Goal: Task Accomplishment & Management: Manage account settings

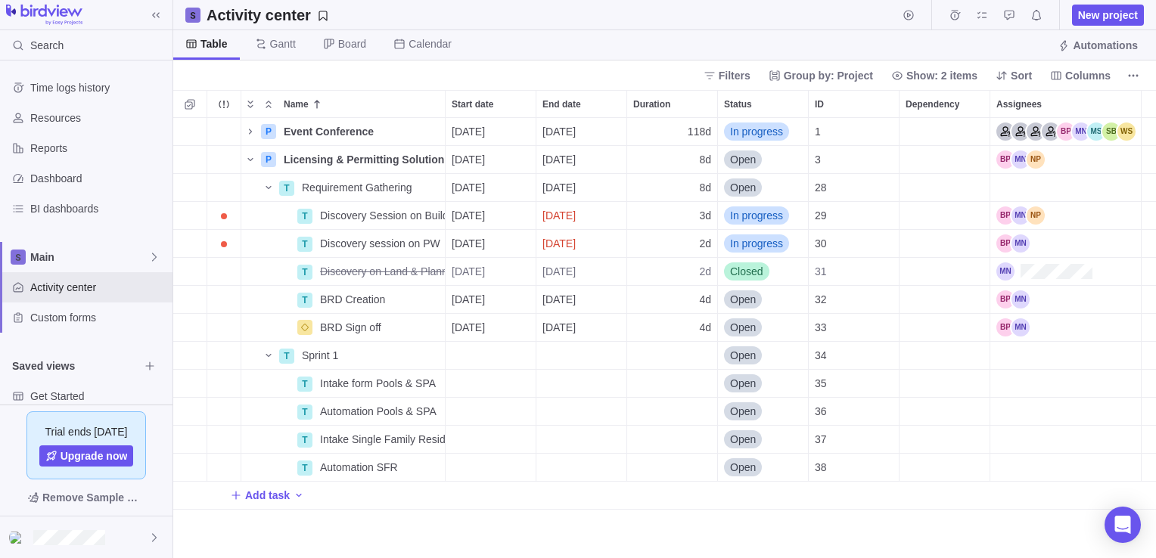
scroll to position [429, 971]
click at [44, 154] on span "Reports" at bounding box center [98, 148] width 136 height 15
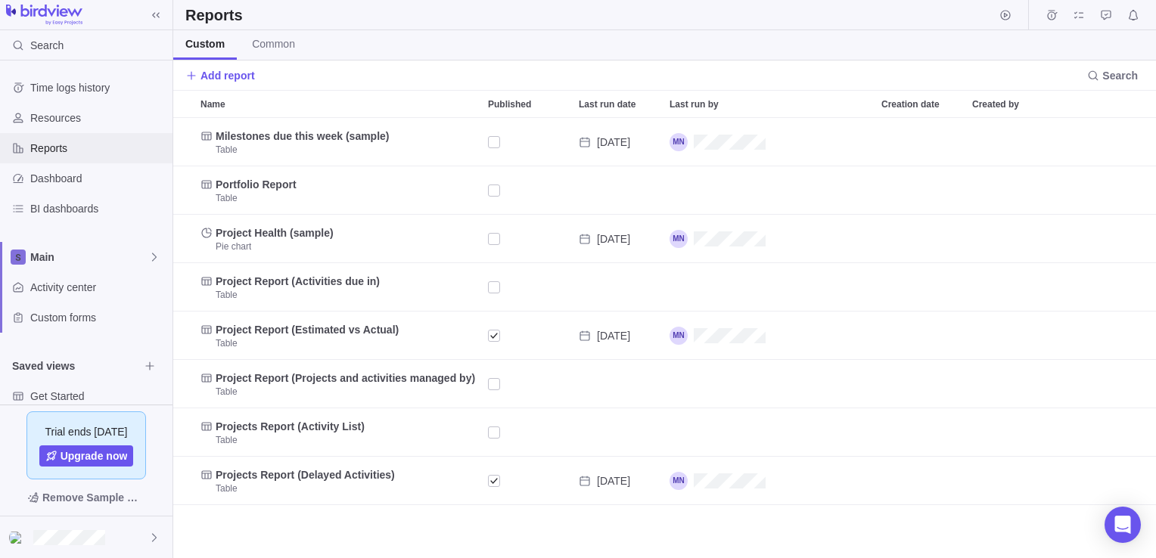
scroll to position [429, 971]
click at [73, 182] on span "Dashboard" at bounding box center [98, 178] width 136 height 15
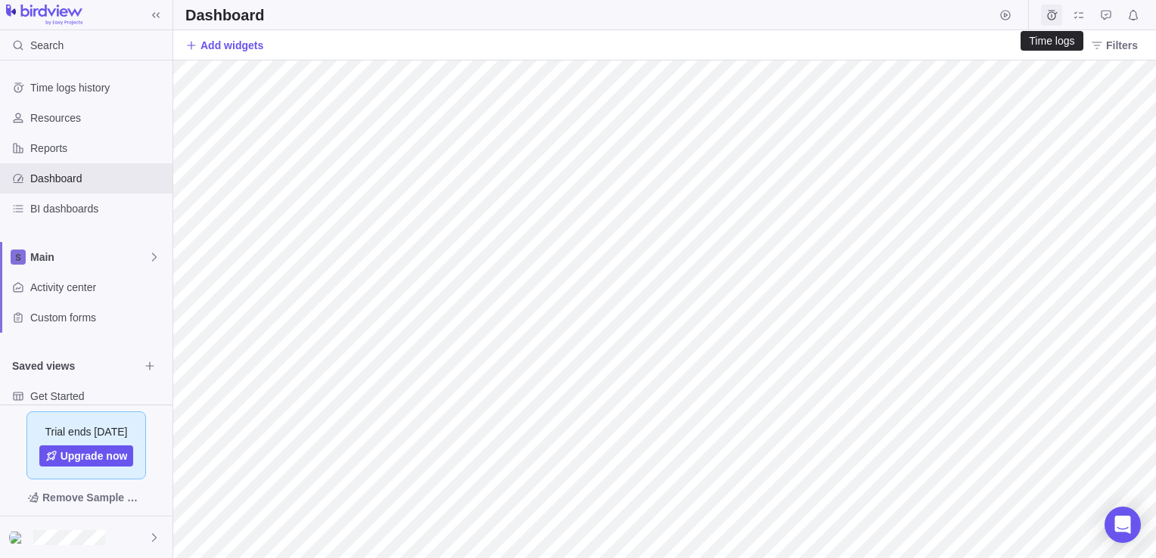
click at [1044, 17] on span "Time logs" at bounding box center [1051, 15] width 21 height 21
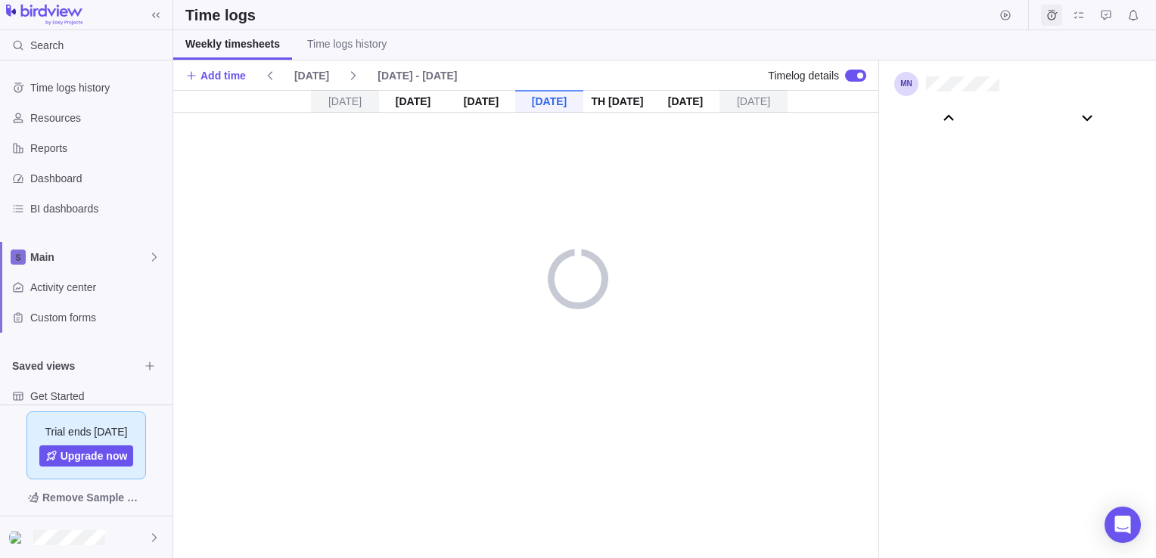
scroll to position [84547, 0]
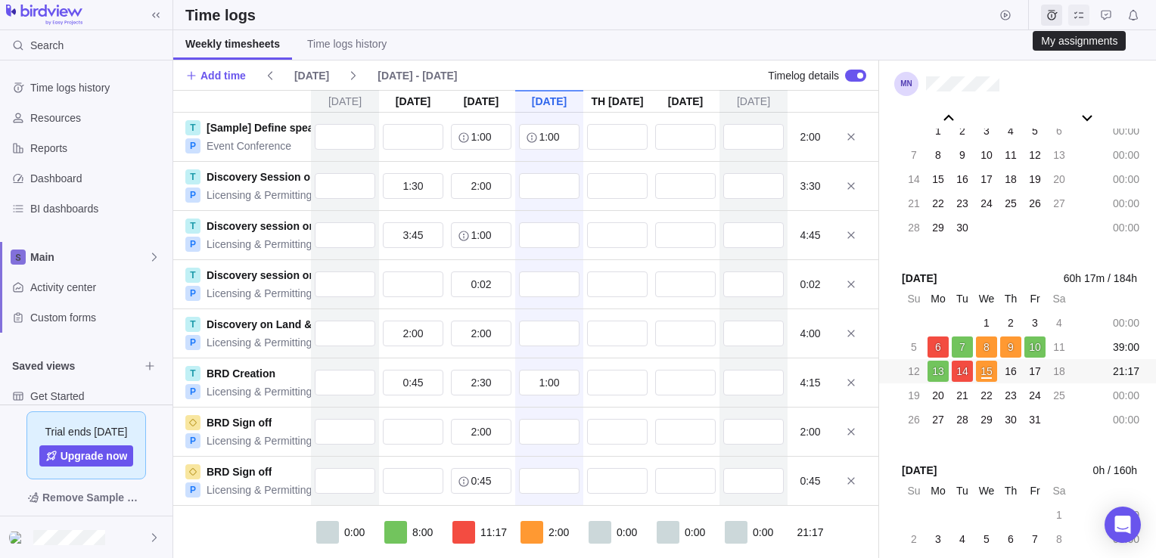
click at [1085, 22] on span "My assignments" at bounding box center [1078, 15] width 21 height 21
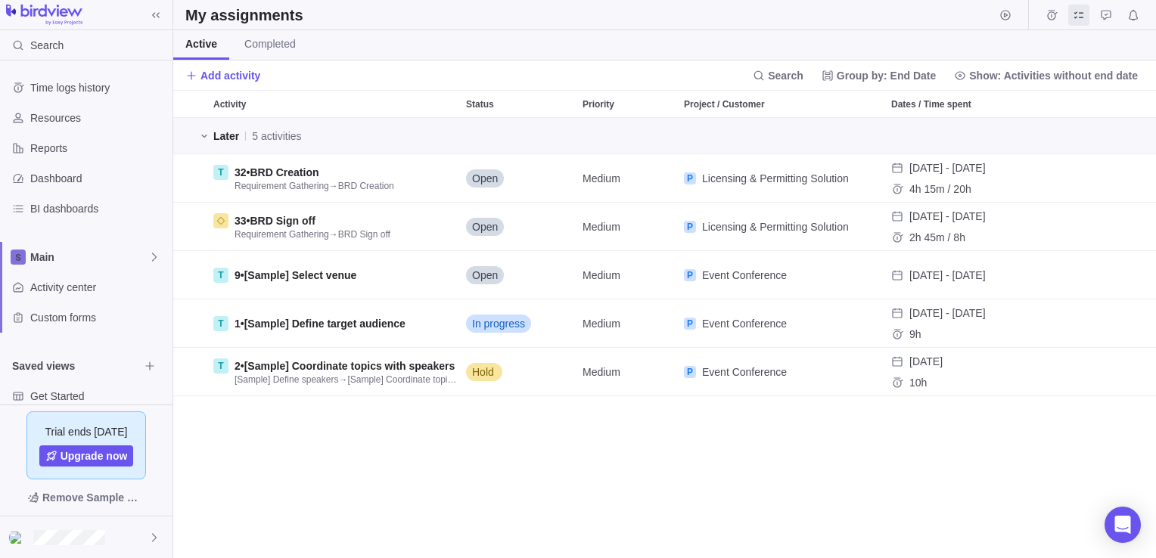
scroll to position [429, 971]
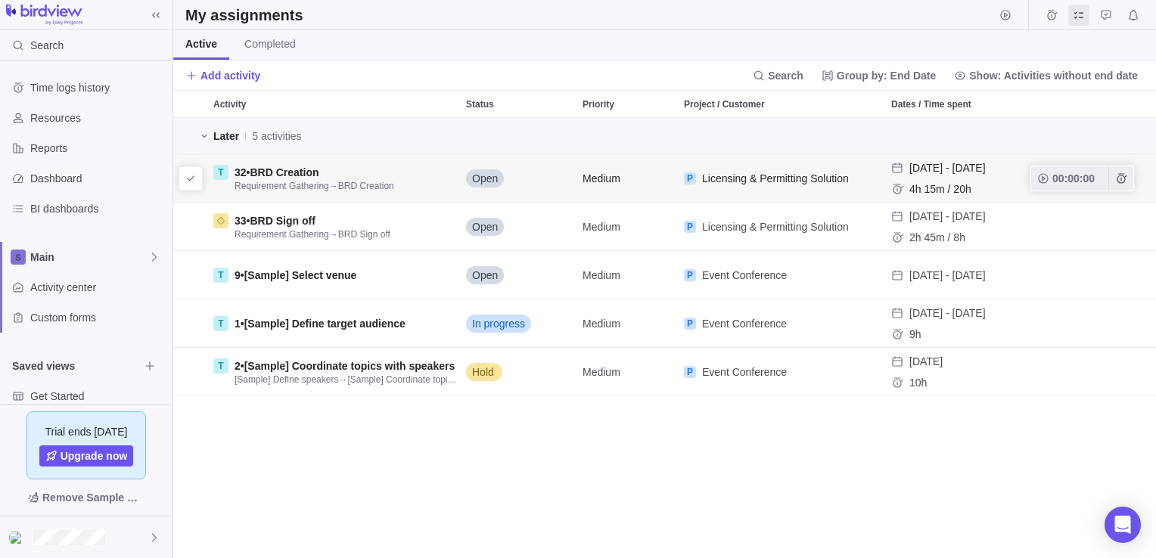
click at [380, 189] on span "BRD Creation" at bounding box center [366, 186] width 56 height 11
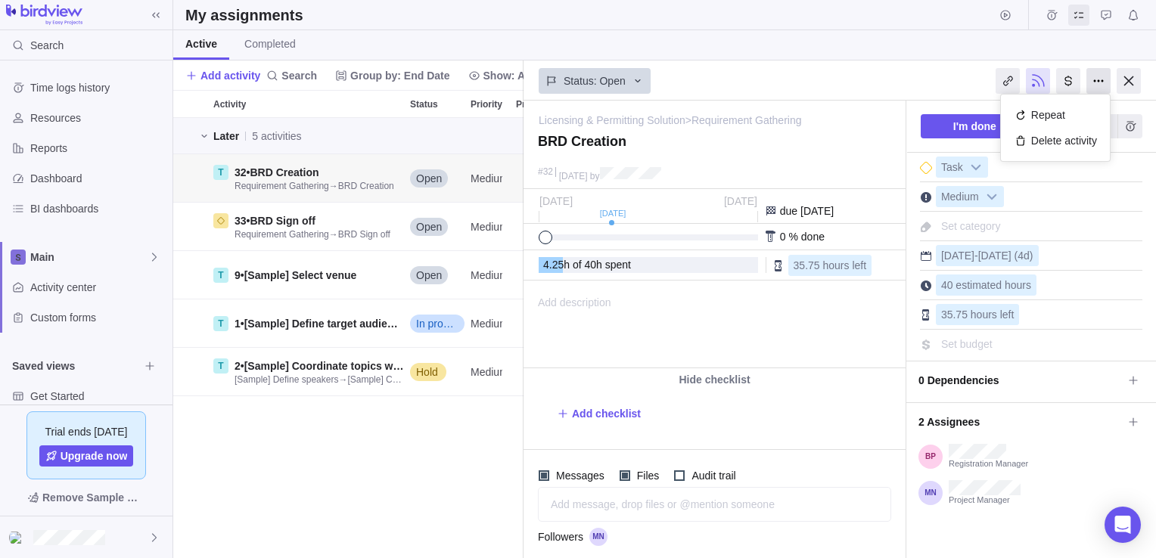
click at [1092, 88] on div at bounding box center [1098, 81] width 24 height 26
click at [1067, 83] on div at bounding box center [1068, 81] width 24 height 26
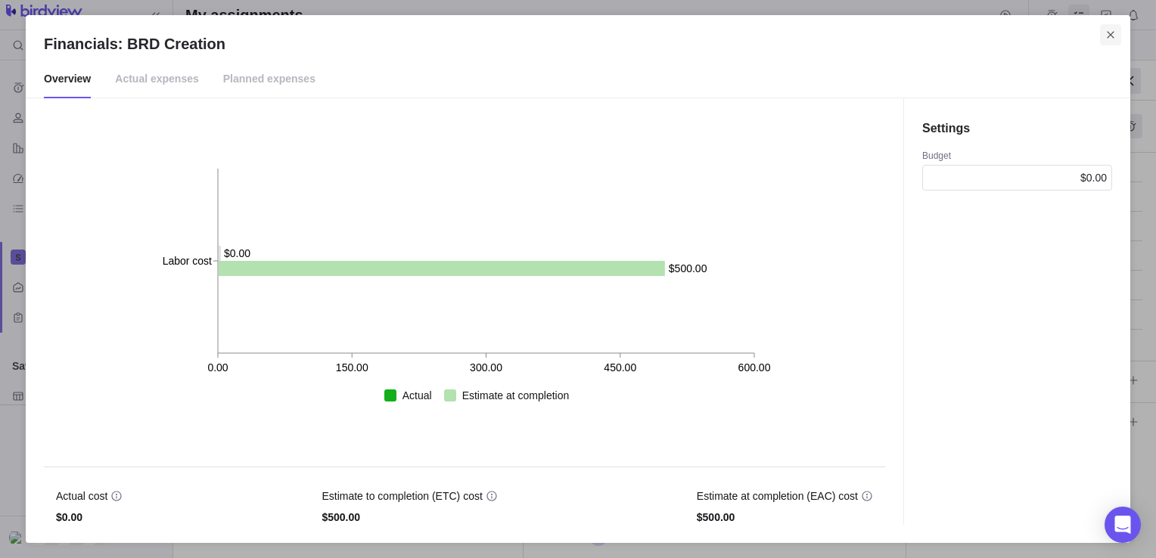
click at [1112, 35] on icon "Close" at bounding box center [1110, 35] width 12 height 12
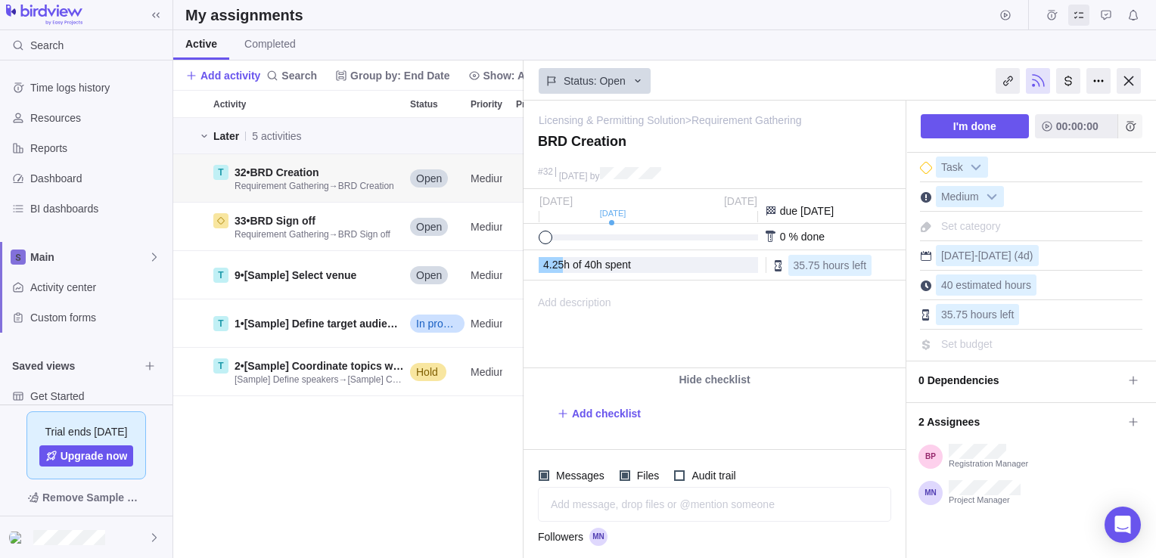
click at [1125, 129] on icon "Add time entry" at bounding box center [1130, 126] width 10 height 10
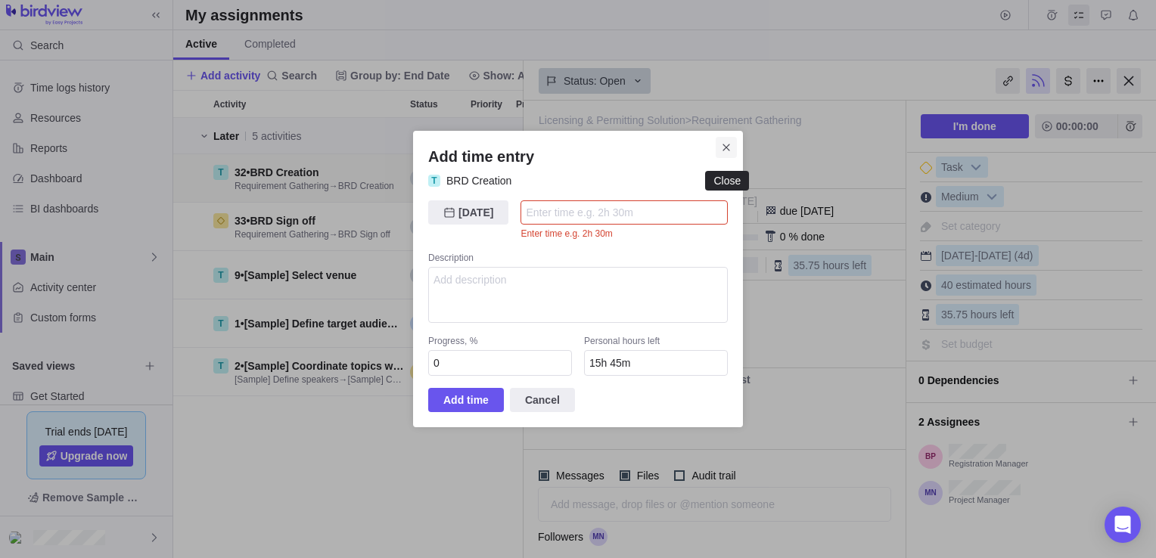
click at [729, 153] on icon "Close" at bounding box center [726, 147] width 12 height 12
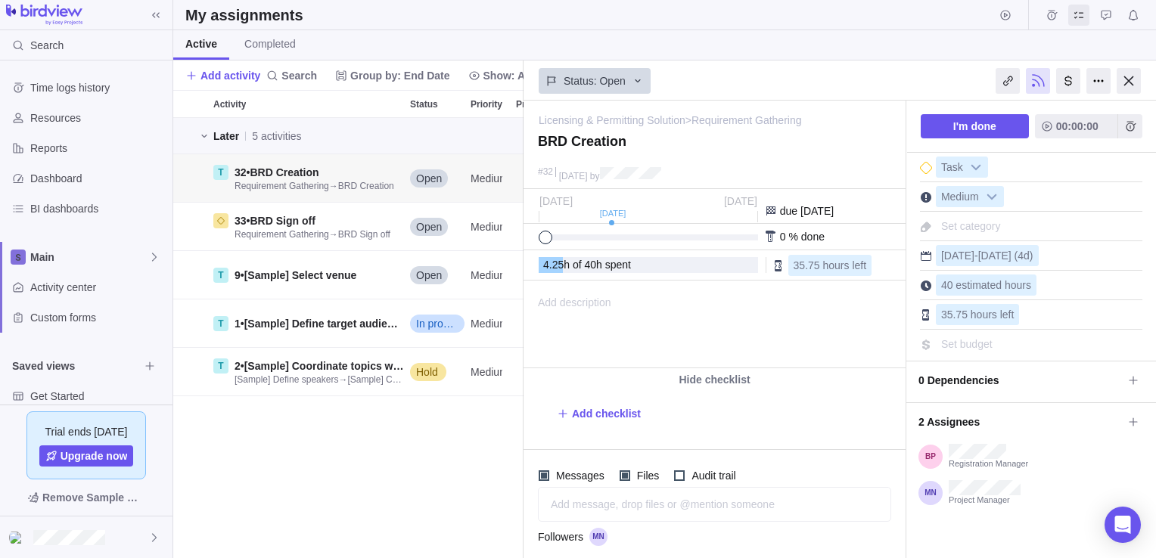
click at [64, 9] on img at bounding box center [44, 15] width 76 height 21
click at [65, 19] on img at bounding box center [44, 15] width 76 height 21
click at [65, 94] on span "Time logs history" at bounding box center [98, 87] width 136 height 15
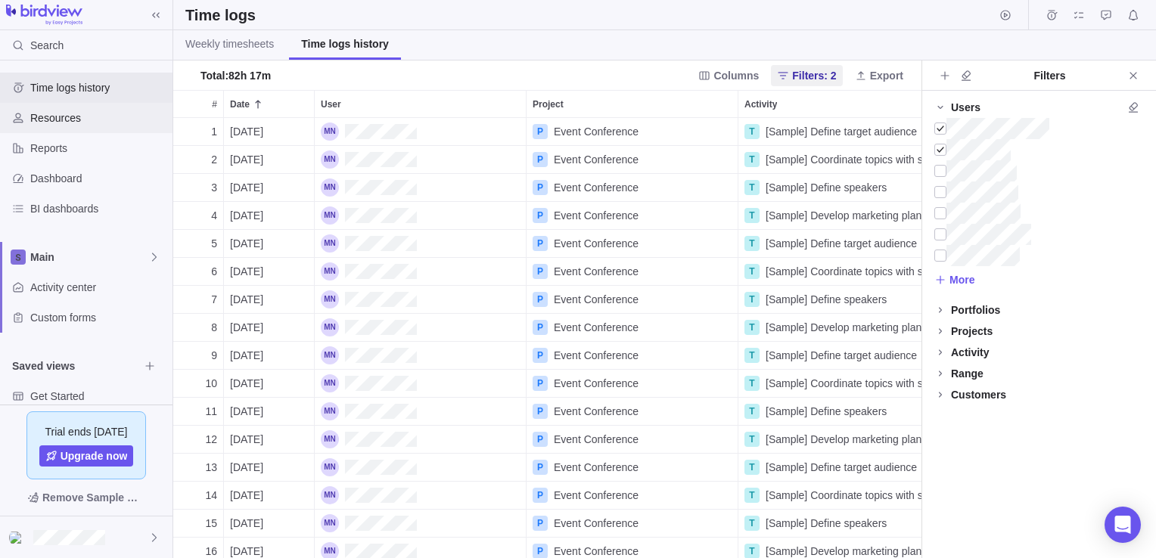
scroll to position [429, 736]
click at [55, 116] on span "Resources" at bounding box center [98, 117] width 136 height 15
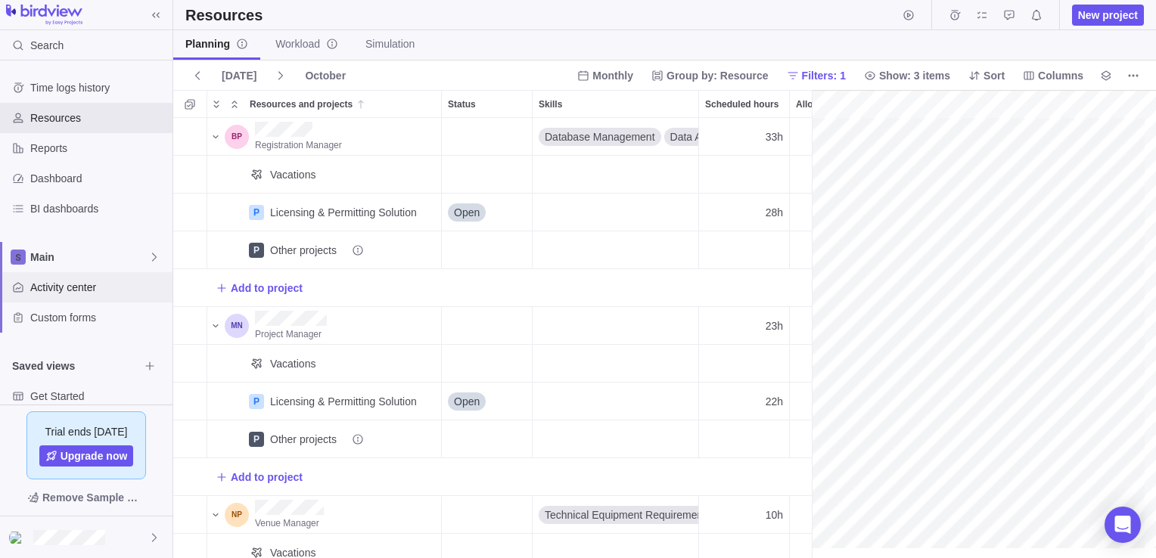
scroll to position [0, 108]
click at [56, 282] on span "Activity center" at bounding box center [98, 287] width 136 height 15
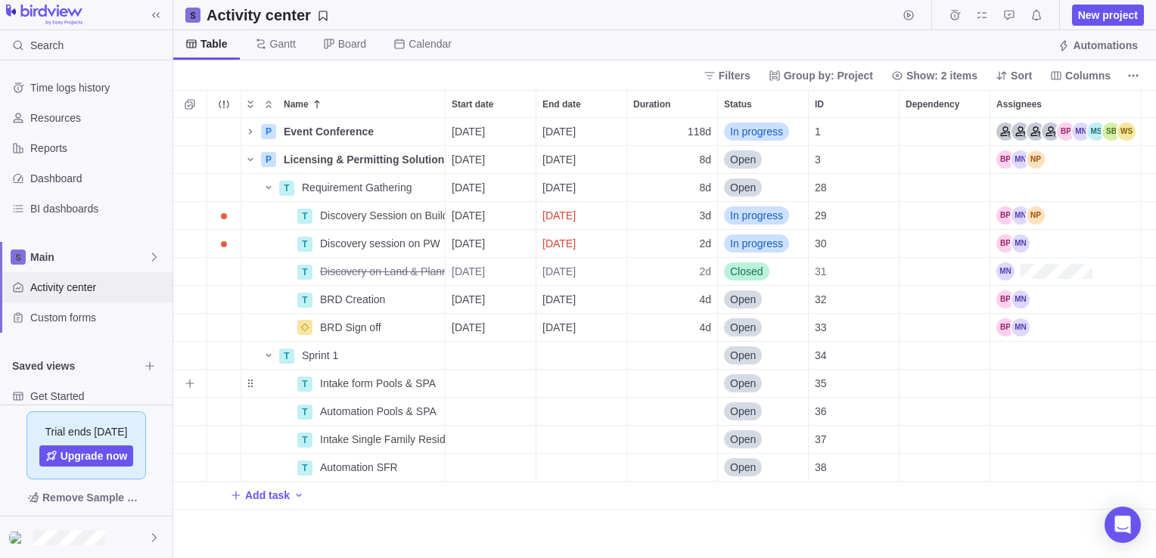
scroll to position [429, 971]
click at [911, 15] on icon "Start timer" at bounding box center [908, 15] width 12 height 12
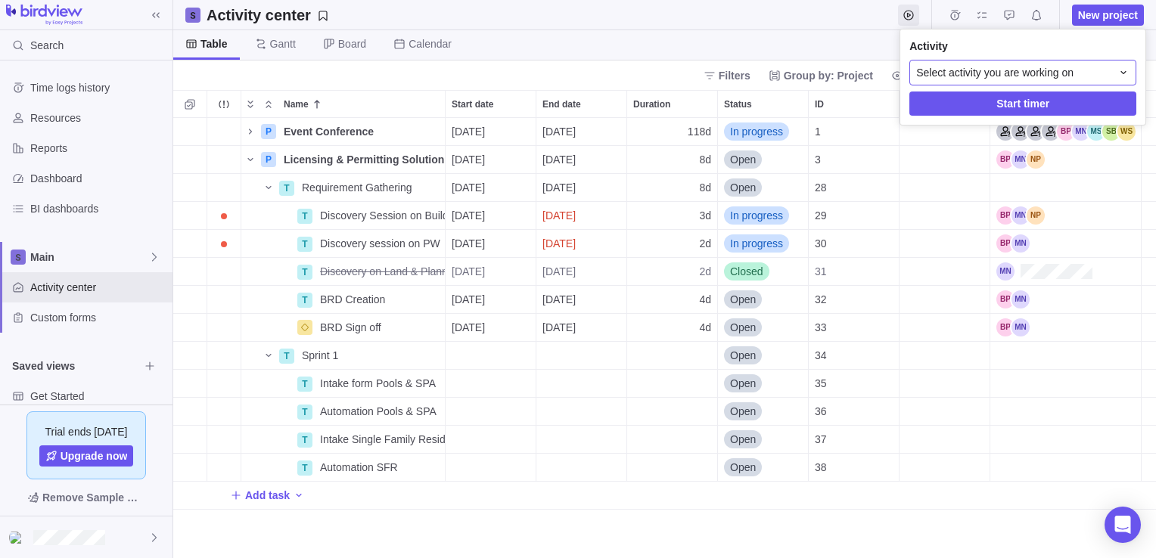
click at [1126, 71] on icon at bounding box center [1123, 73] width 12 height 12
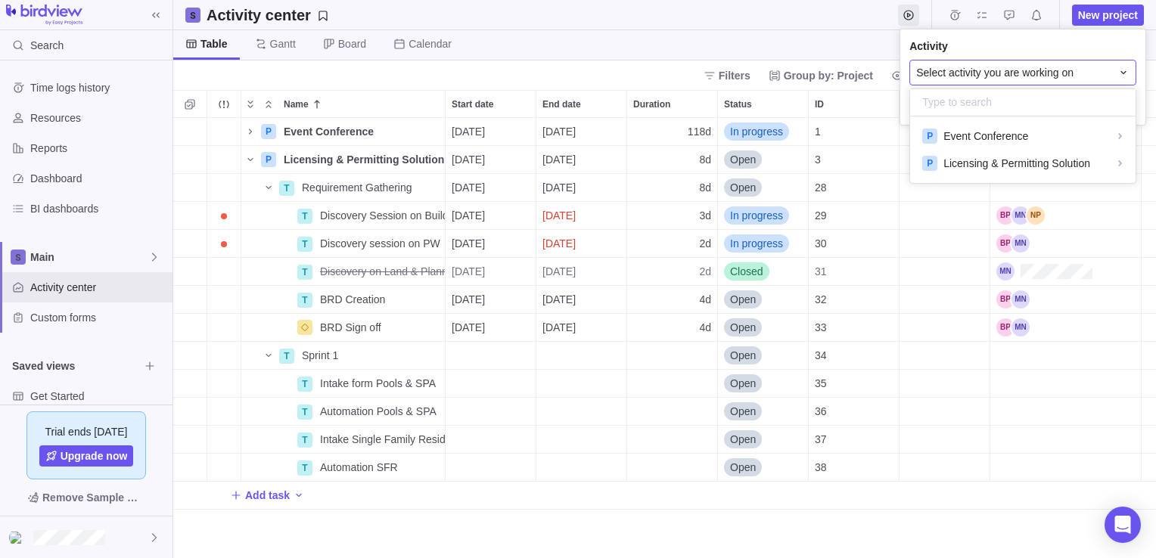
scroll to position [54, 214]
click at [1107, 167] on div "P Licensing & Permitting Solution" at bounding box center [1022, 163] width 201 height 16
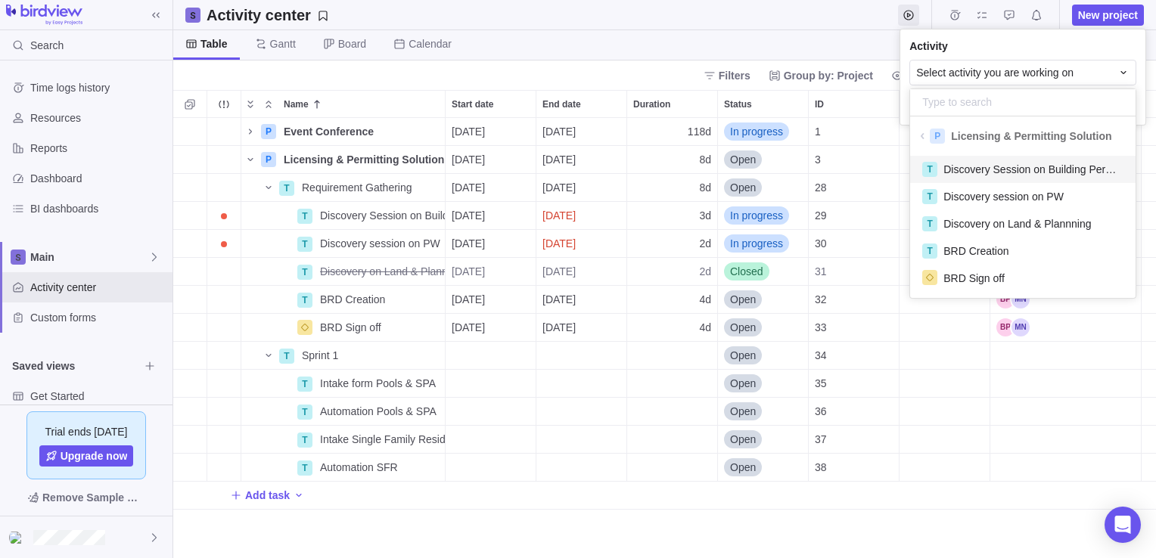
scroll to position [136, 214]
click at [1025, 169] on span "Discovery Session on Building Permits" at bounding box center [1033, 169] width 180 height 15
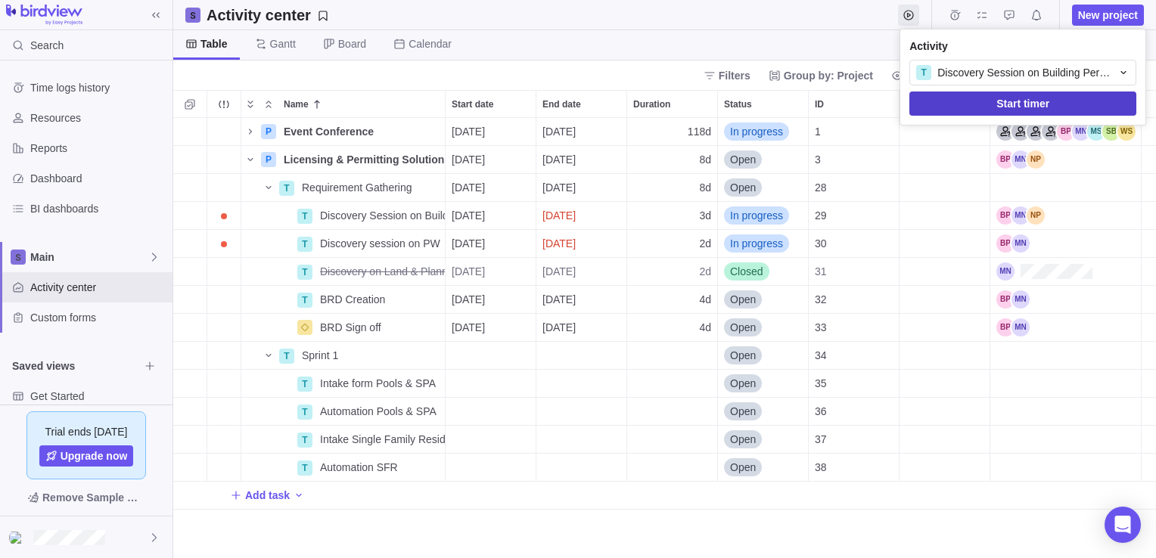
click at [1030, 107] on span "Start timer" at bounding box center [1022, 104] width 53 height 18
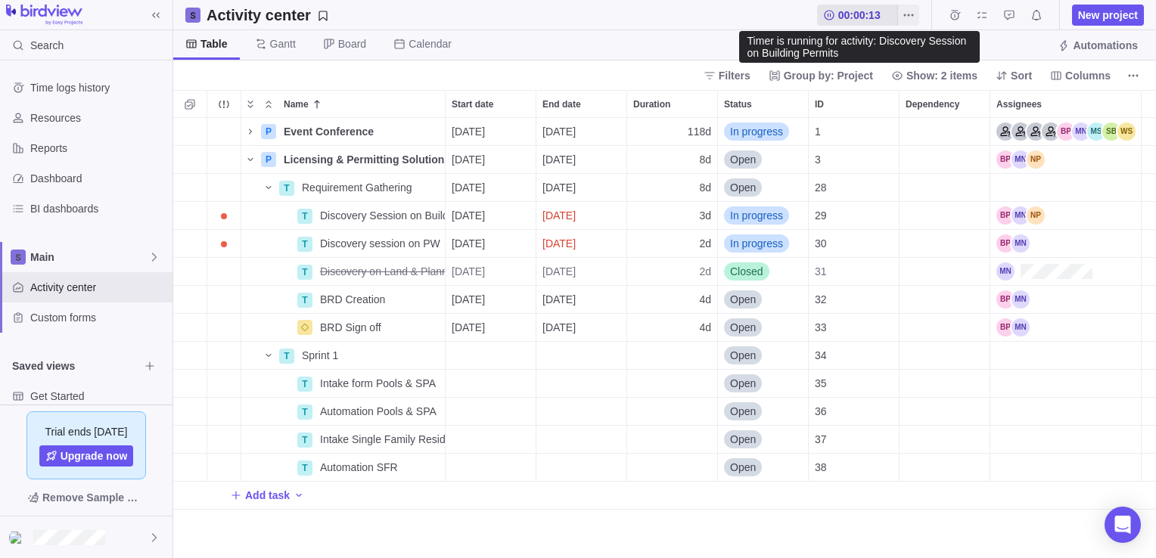
click at [831, 14] on icon at bounding box center [829, 15] width 12 height 12
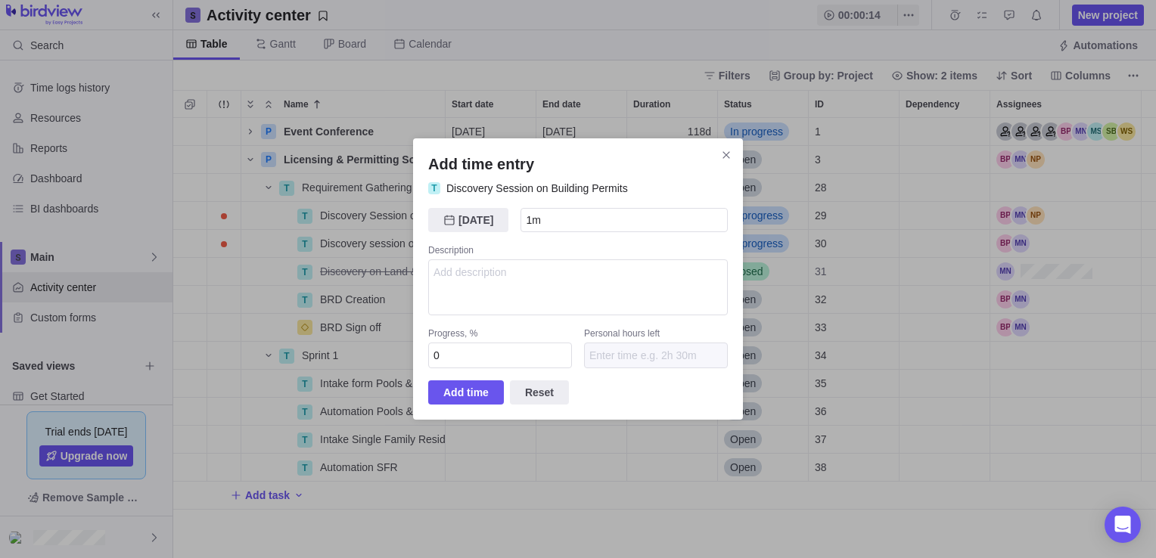
drag, startPoint x: 728, startPoint y: 153, endPoint x: 744, endPoint y: 134, distance: 24.7
click at [729, 153] on icon "Close" at bounding box center [725, 154] width 7 height 7
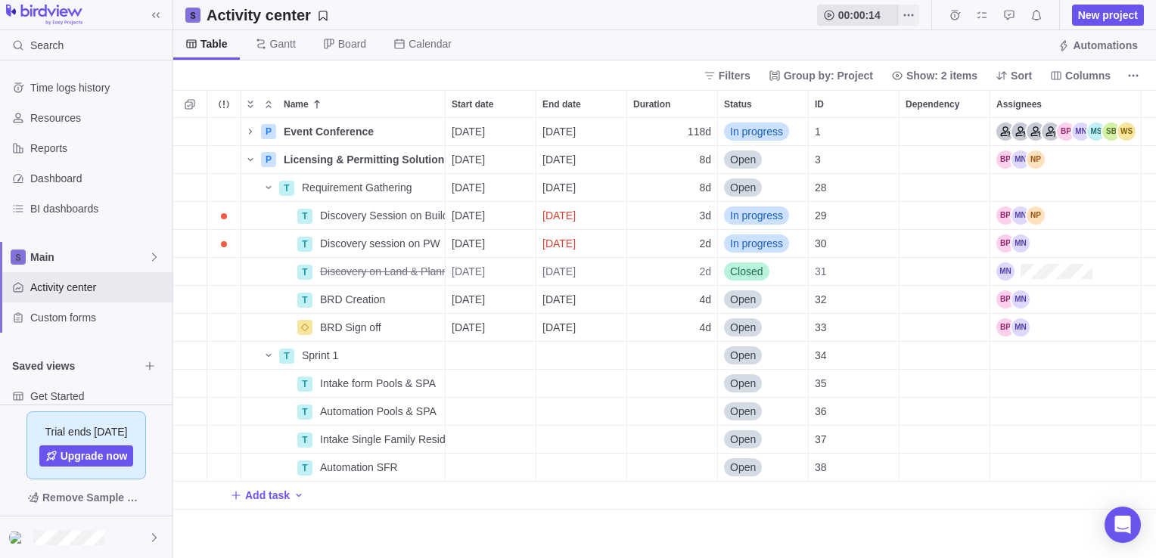
drag, startPoint x: 832, startPoint y: 14, endPoint x: 859, endPoint y: 72, distance: 64.3
click at [832, 20] on icon at bounding box center [829, 15] width 12 height 12
click at [910, 20] on icon "More actions" at bounding box center [908, 15] width 12 height 12
click at [843, 17] on body "Search Time logs history Resources Reports Dashboard BI dashboards Main Activit…" at bounding box center [578, 279] width 1156 height 558
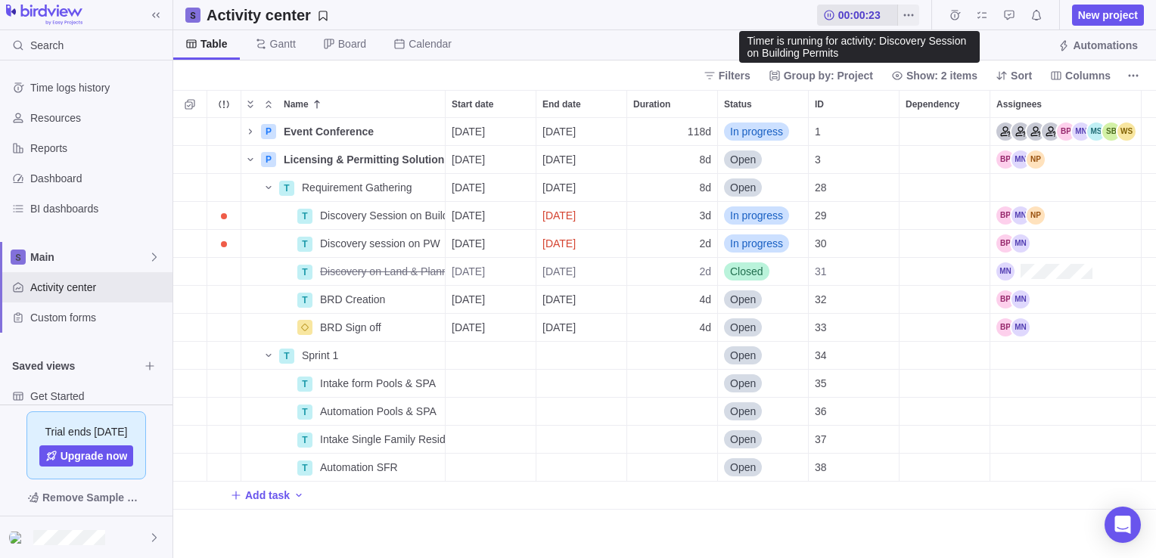
click at [854, 17] on span "00:00:23" at bounding box center [859, 15] width 42 height 15
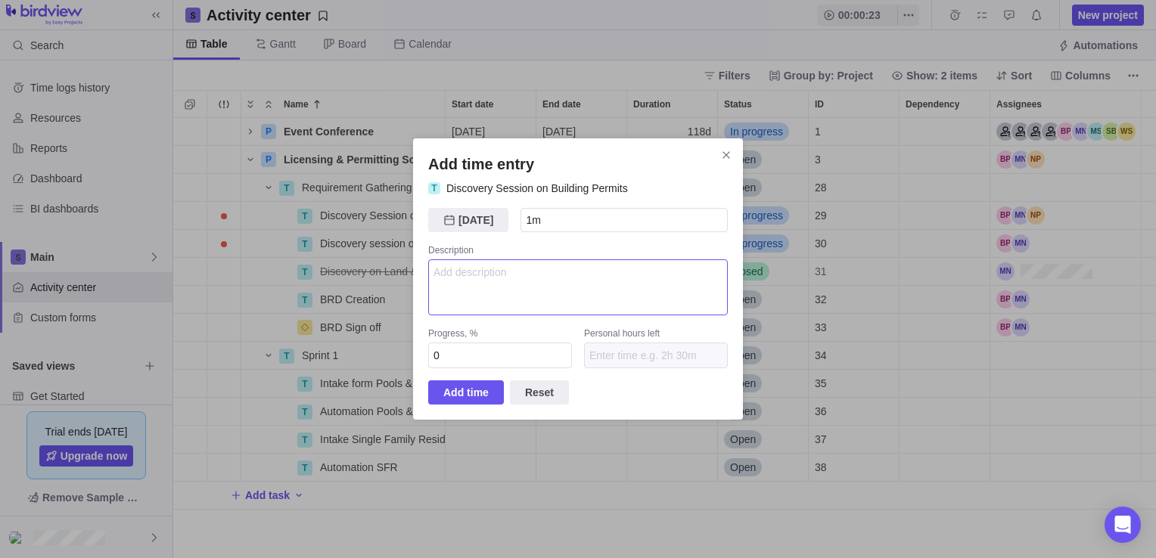
click at [472, 285] on textarea "Add time entry" at bounding box center [577, 287] width 299 height 56
type textarea "Adding time entry into the system"
click at [492, 392] on span "Add time" at bounding box center [466, 392] width 76 height 24
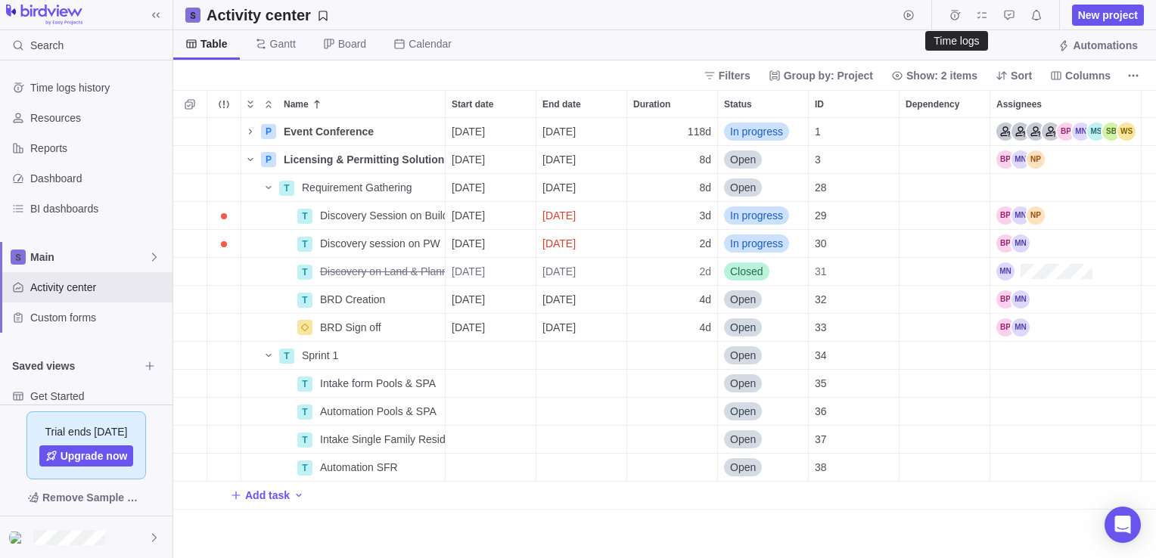
click at [959, 17] on icon "Time logs" at bounding box center [955, 15] width 10 height 10
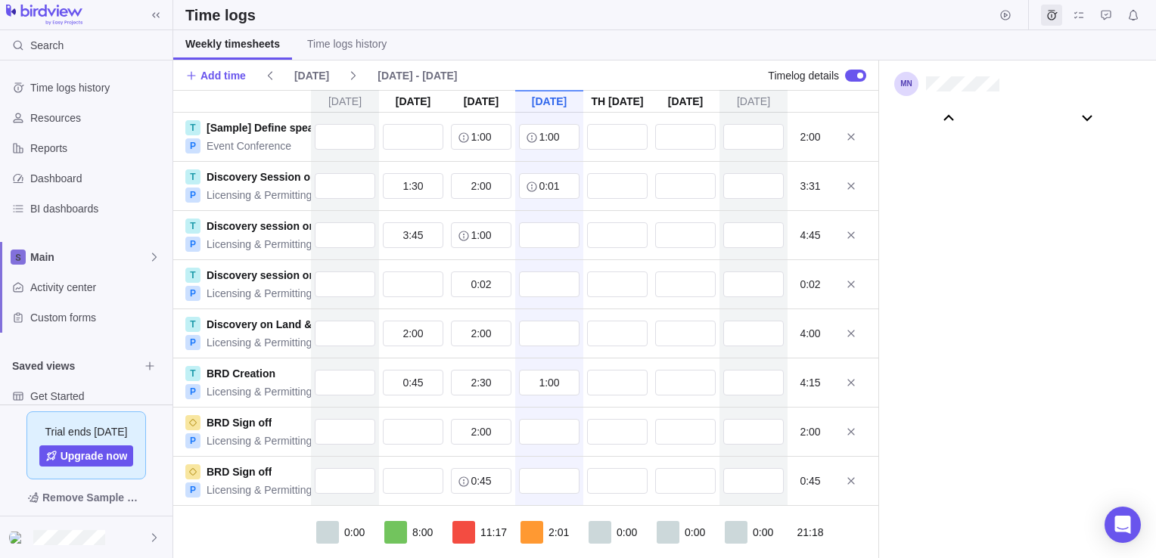
scroll to position [84547, 0]
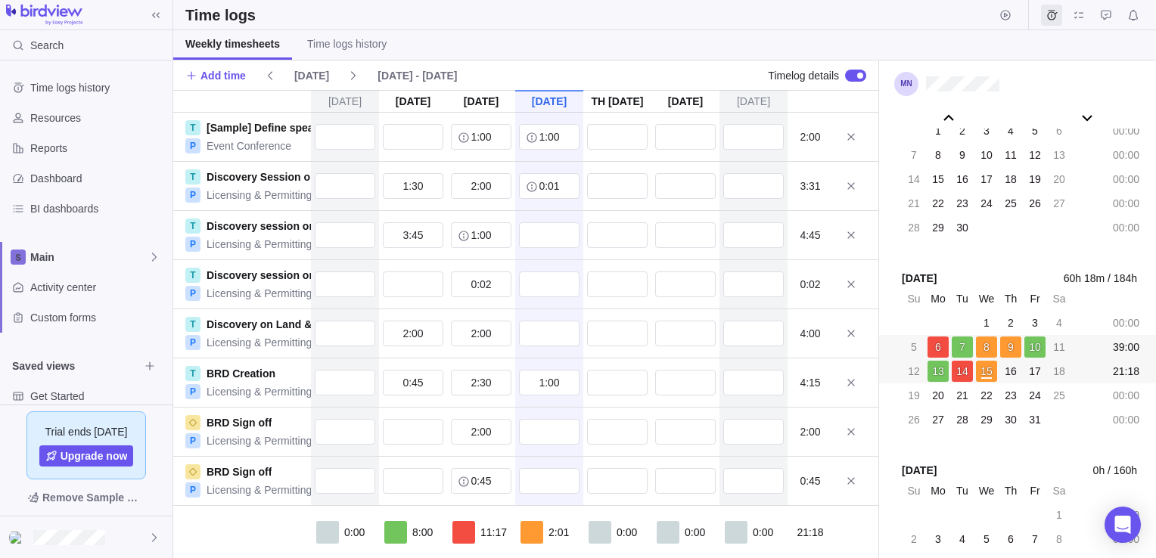
click at [938, 352] on span "6" at bounding box center [938, 347] width 6 height 15
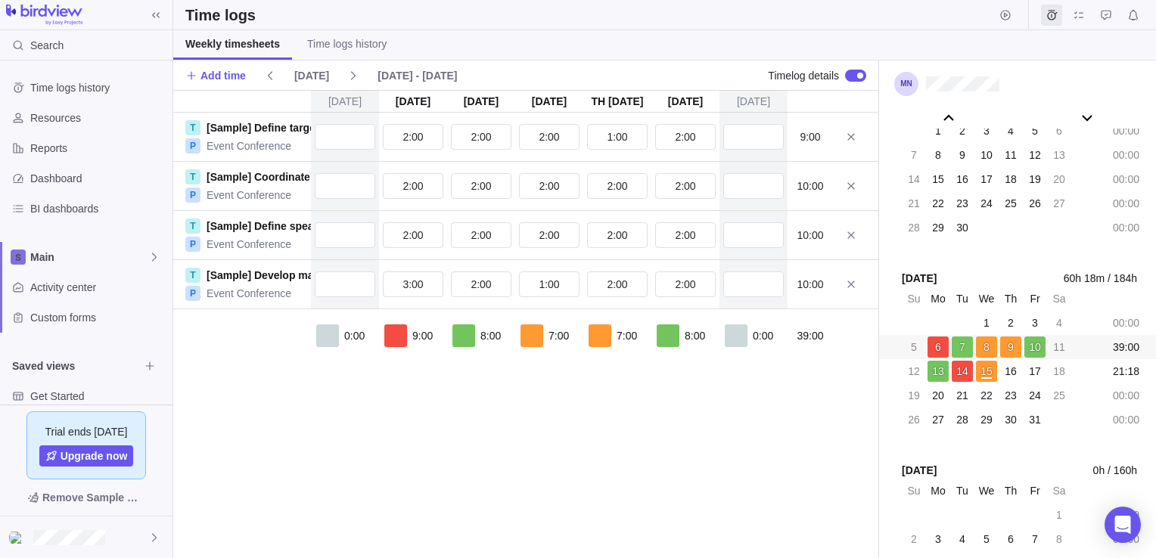
click at [961, 346] on span "7" at bounding box center [962, 347] width 6 height 15
drag, startPoint x: 961, startPoint y: 346, endPoint x: 991, endPoint y: 352, distance: 30.1
click at [991, 352] on div "8" at bounding box center [986, 347] width 21 height 21
click at [987, 349] on span "8" at bounding box center [986, 347] width 6 height 15
click at [961, 379] on div "14" at bounding box center [961, 371] width 21 height 21
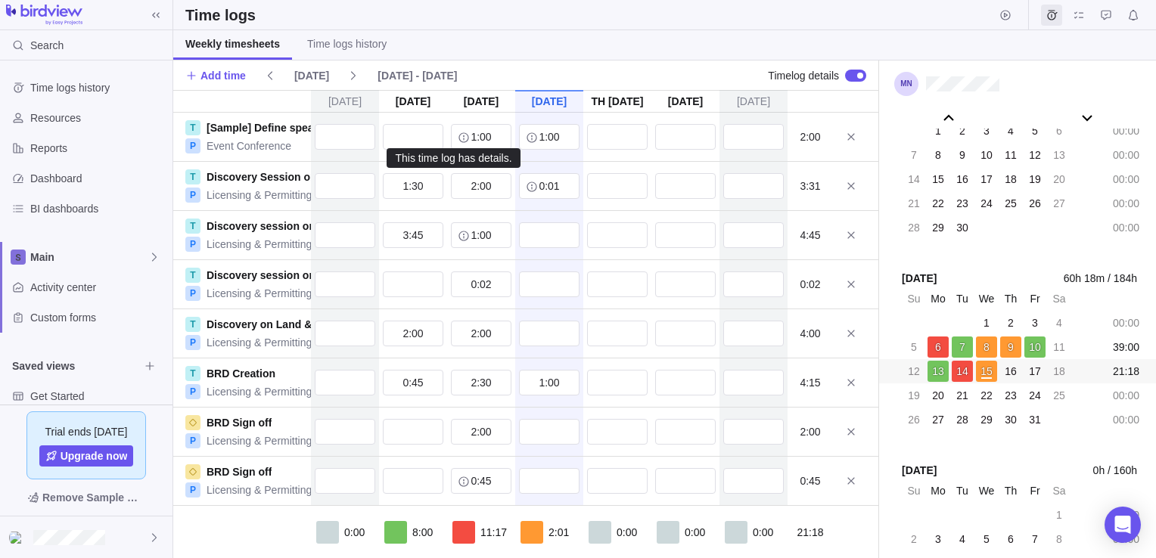
click at [458, 138] on icon "info-description" at bounding box center [464, 138] width 12 height 12
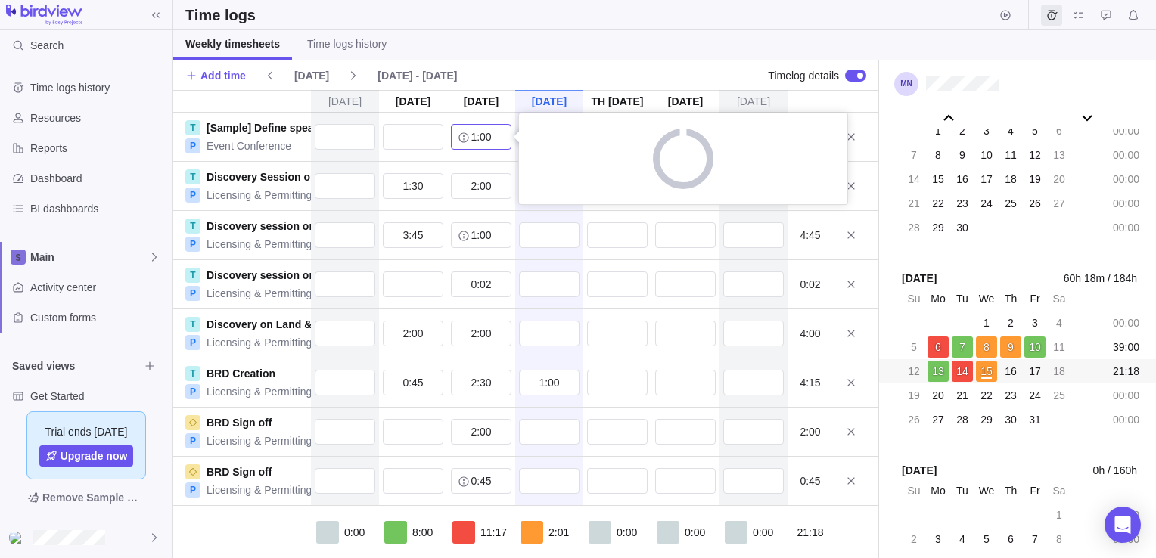
click at [461, 138] on input "1:00" at bounding box center [481, 137] width 60 height 26
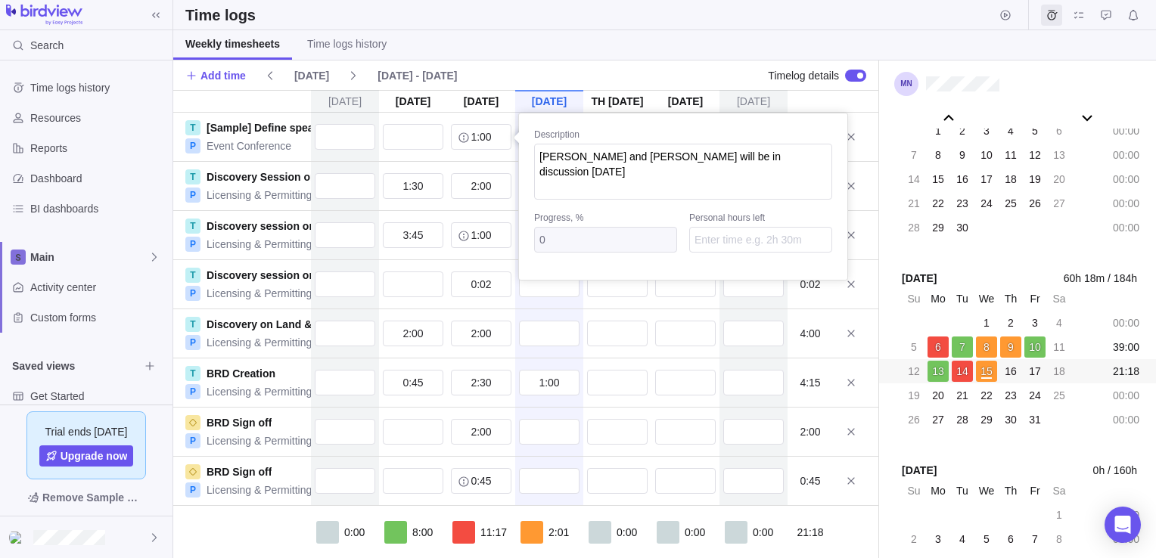
click at [479, 182] on div "[DATE] [DATE] [DATE] [DATE] Oct 16 [DATE] [DATE] T [Sample] Define speakers P E…" at bounding box center [525, 324] width 705 height 468
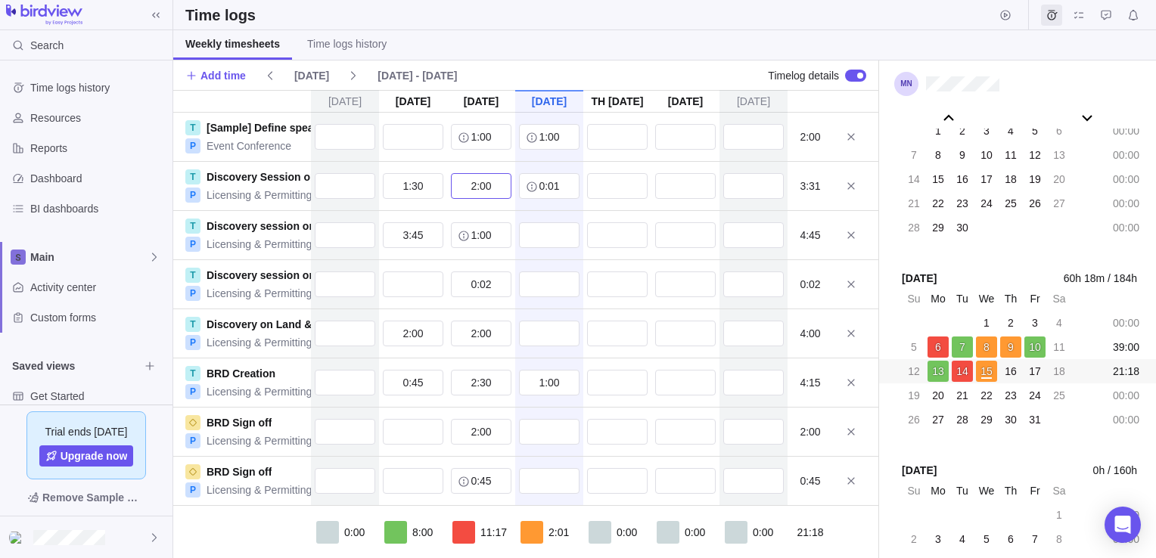
click at [473, 186] on input "2:00" at bounding box center [481, 186] width 60 height 26
click at [458, 188] on input "2:00" at bounding box center [481, 186] width 60 height 26
click at [452, 557] on div "[DATE] [DATE] [DATE] [DATE] Oct 16 [DATE] [DATE] T [Sample] Define speakers P E…" at bounding box center [525, 324] width 705 height 468
click at [593, 284] on input "text" at bounding box center [617, 284] width 60 height 26
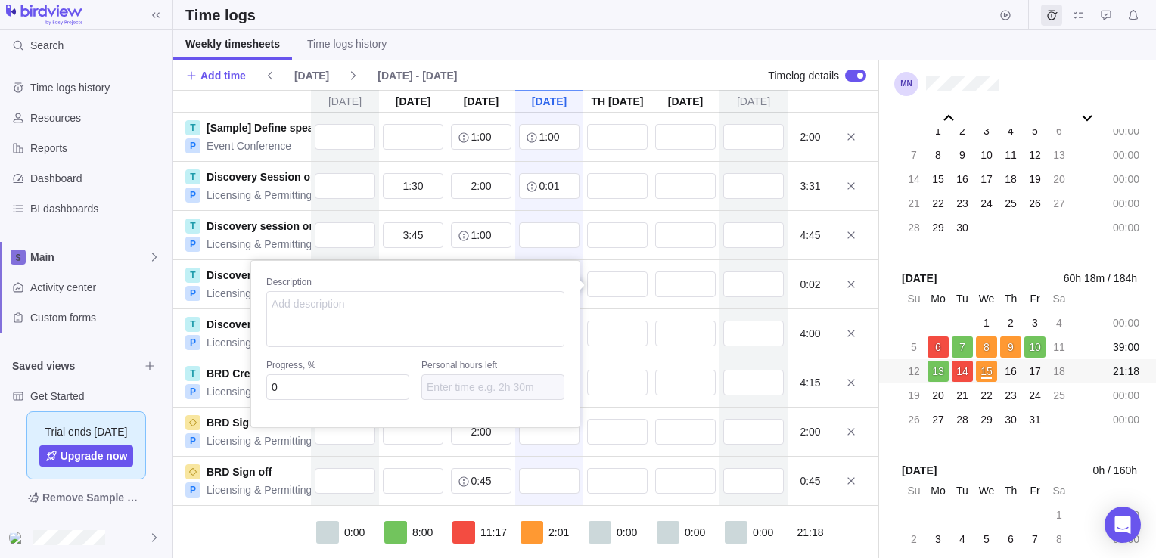
click at [609, 330] on div "[DATE] [DATE] [DATE] [DATE] Oct 16 [DATE] [DATE] T [Sample] Define speakers P E…" at bounding box center [525, 324] width 705 height 468
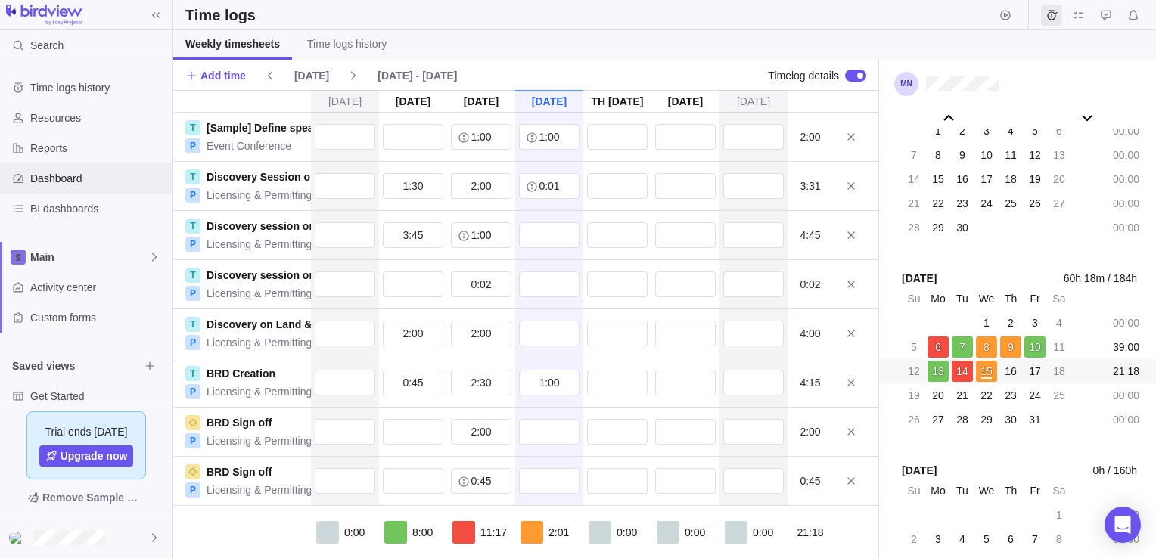
click at [53, 175] on span "Dashboard" at bounding box center [98, 178] width 136 height 15
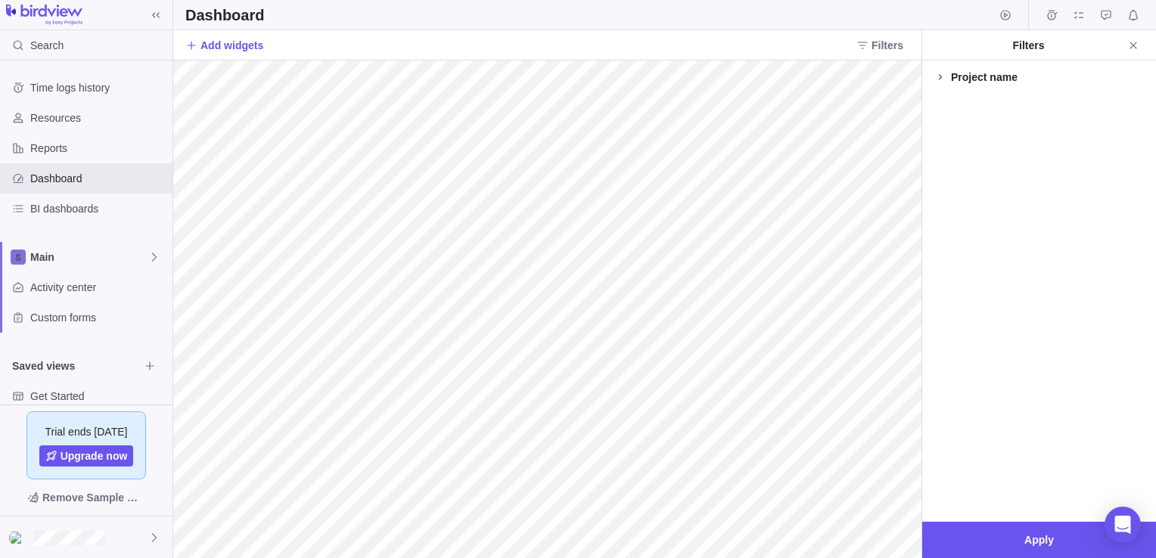
click at [938, 76] on icon at bounding box center [940, 77] width 12 height 12
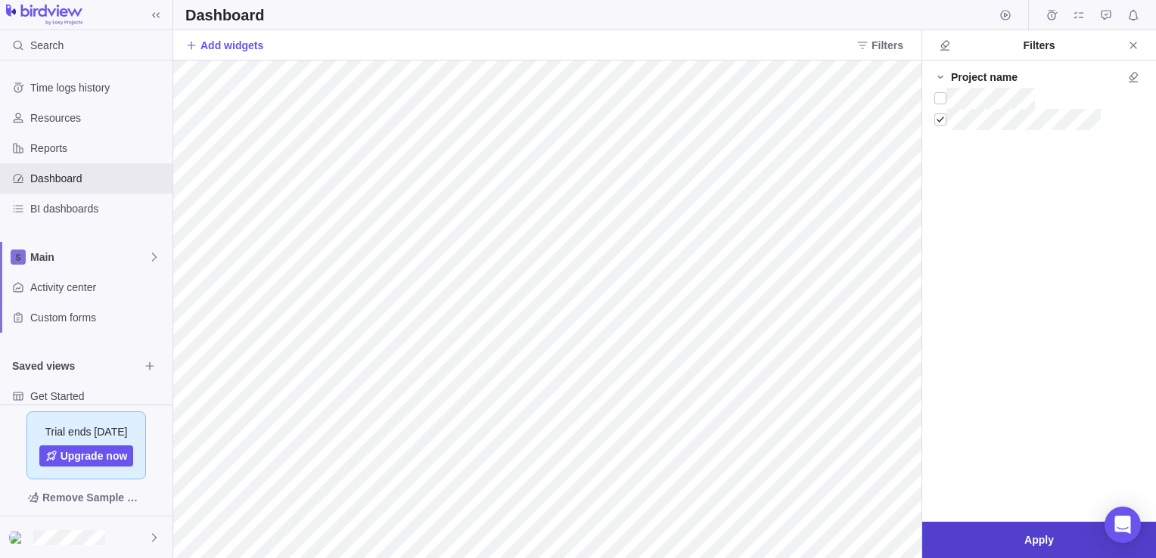
click at [1074, 538] on span "Apply" at bounding box center [1039, 540] width 234 height 36
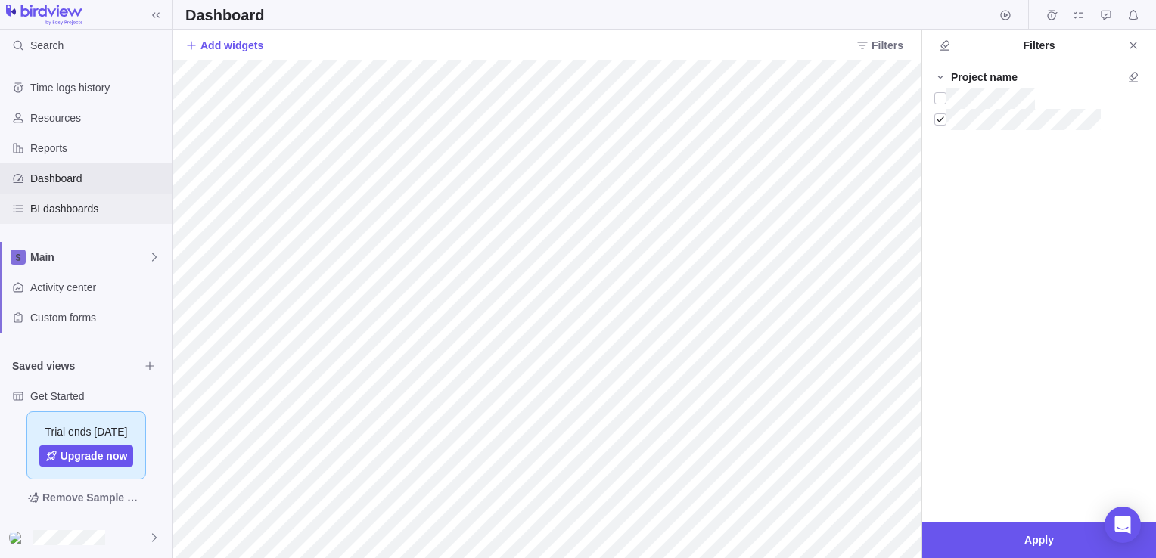
click at [59, 216] on span "BI dashboards" at bounding box center [98, 208] width 136 height 15
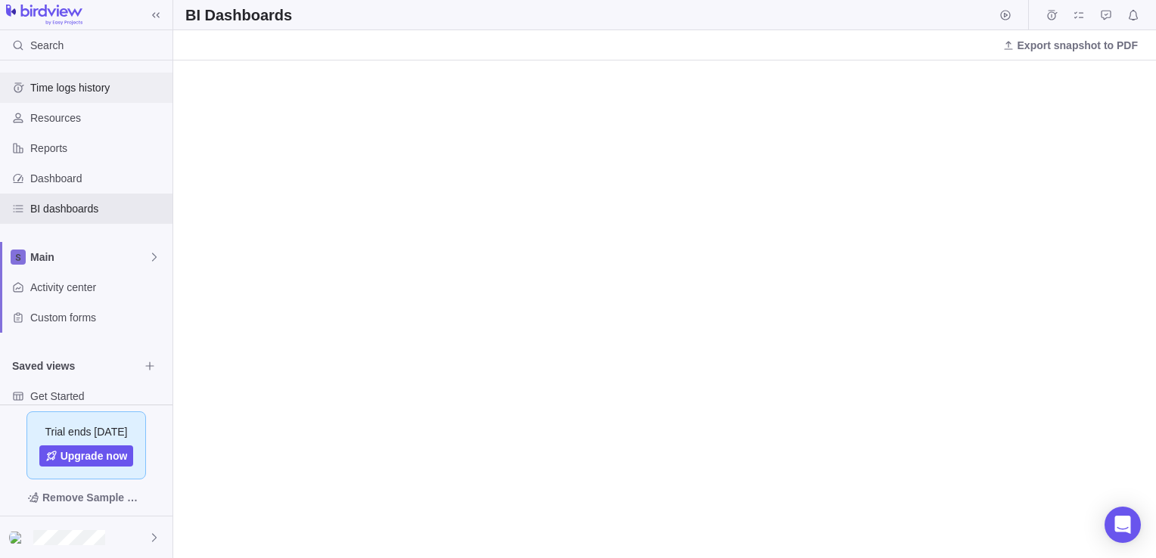
click at [57, 92] on span "Time logs history" at bounding box center [98, 87] width 136 height 15
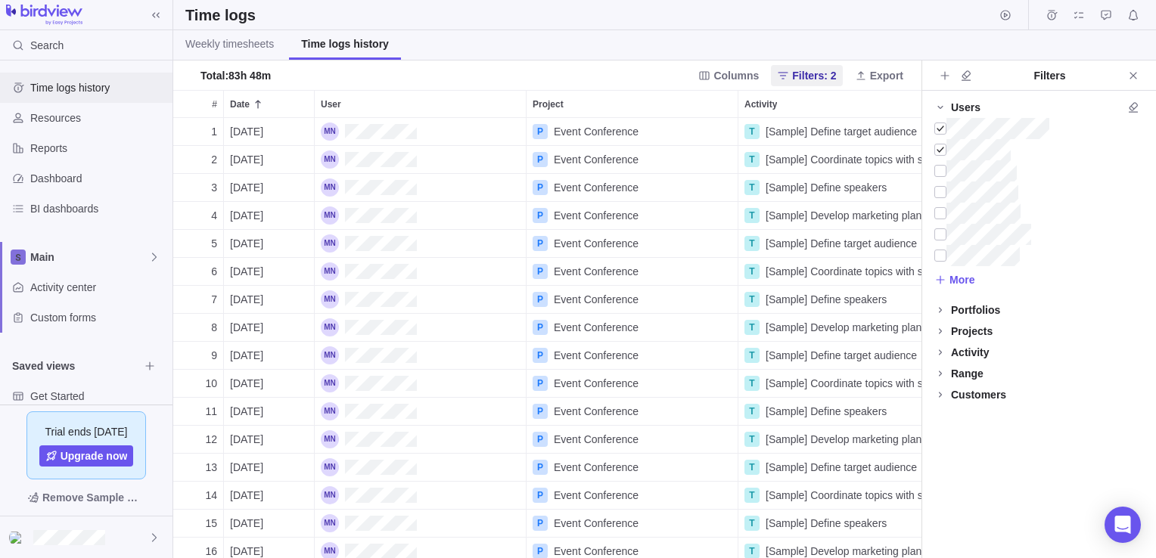
scroll to position [429, 736]
click at [218, 51] on link "Weekly timesheets" at bounding box center [229, 44] width 113 height 29
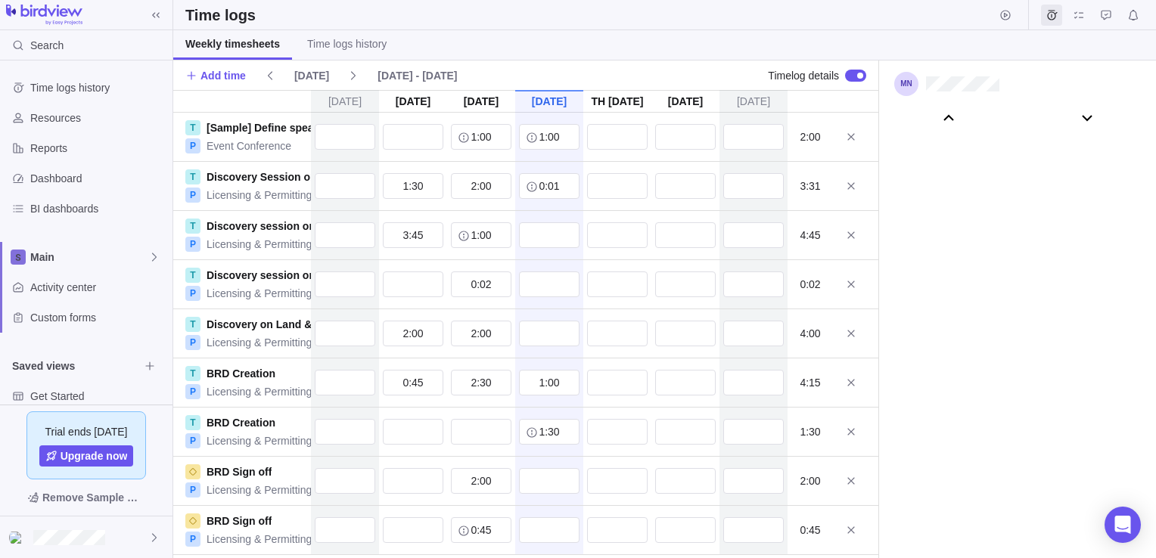
scroll to position [84547, 0]
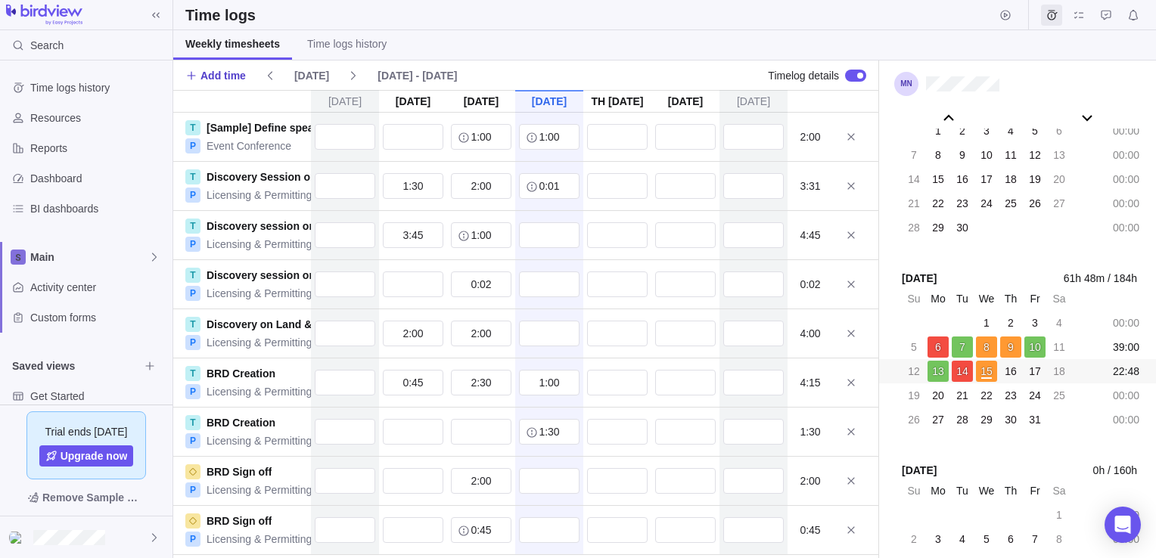
click at [207, 80] on span "Add time" at bounding box center [222, 75] width 45 height 15
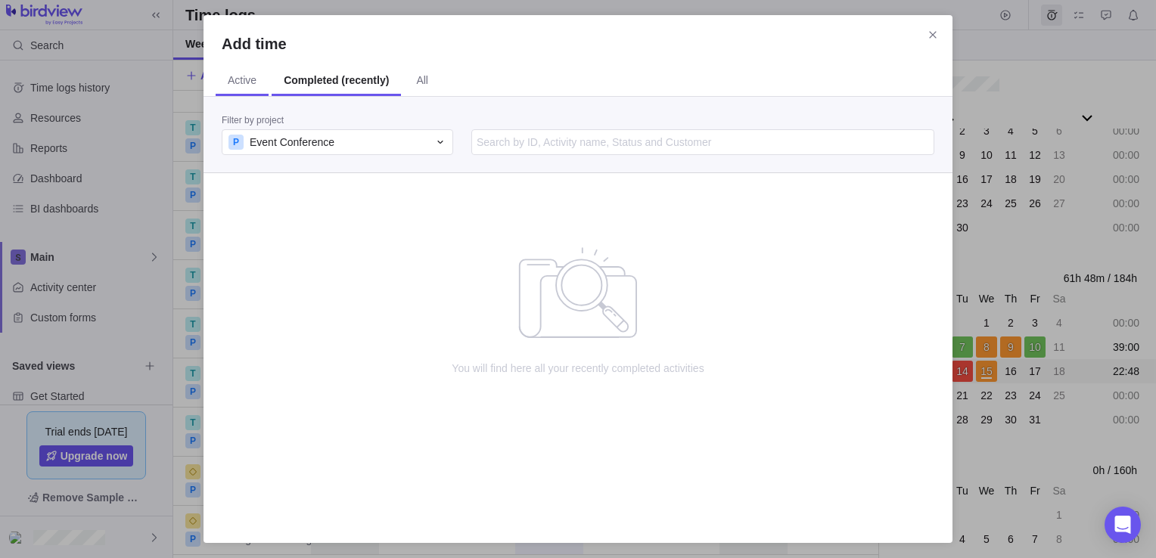
click at [245, 88] on span "Active" at bounding box center [242, 81] width 53 height 29
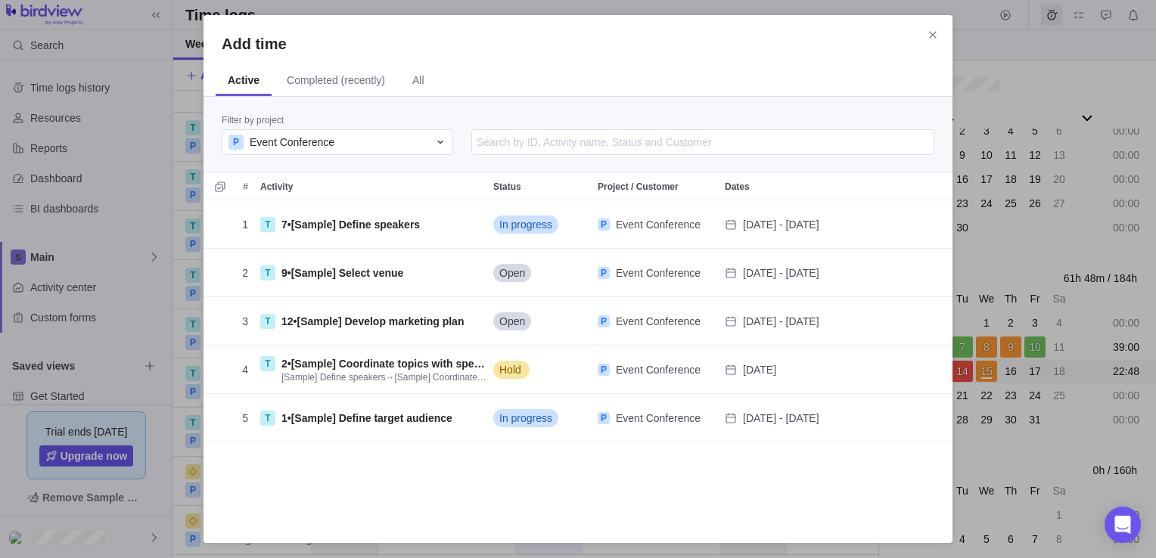
scroll to position [313, 737]
click at [223, 187] on icon "Selection mode" at bounding box center [220, 187] width 12 height 12
click at [218, 186] on div "Add time" at bounding box center [215, 186] width 12 height 21
click at [935, 37] on icon "Close" at bounding box center [932, 34] width 7 height 7
